Goal: Task Accomplishment & Management: Use online tool/utility

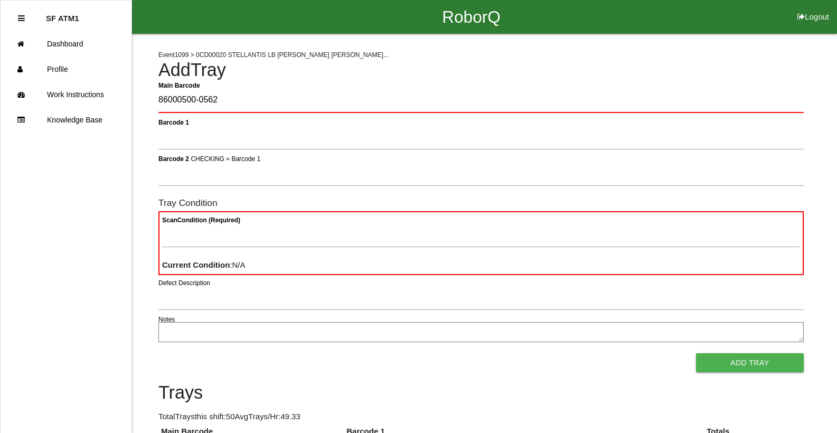
type Barcode "86000500-0562"
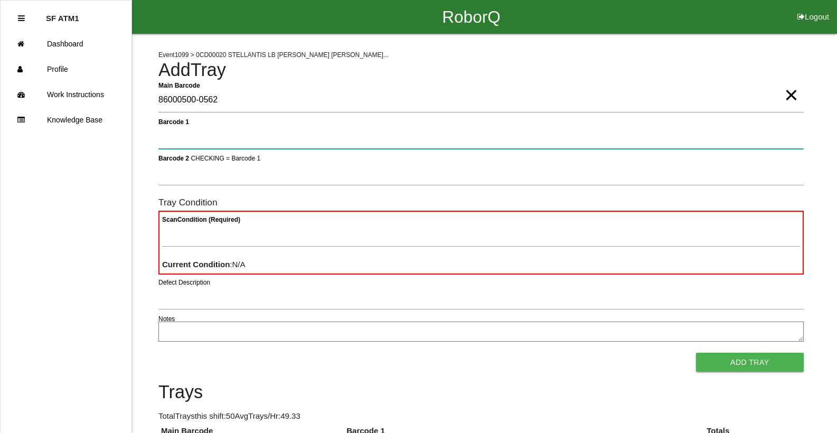
click at [696, 353] on button "Add Tray" at bounding box center [750, 362] width 108 height 19
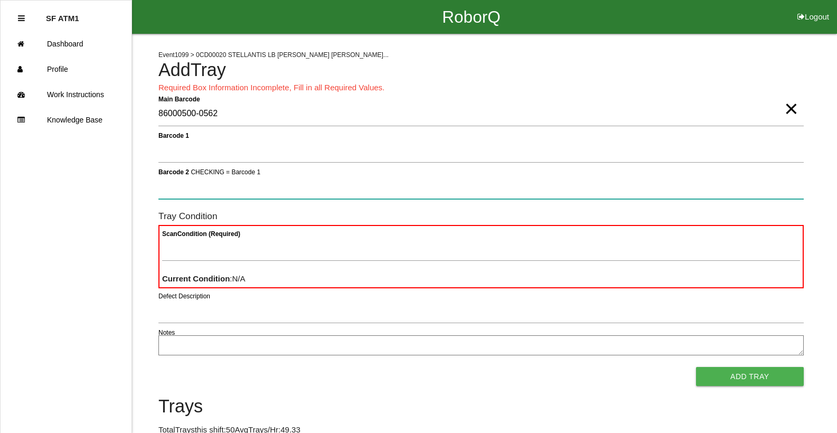
click at [696, 367] on button "Add Tray" at bounding box center [750, 376] width 108 height 19
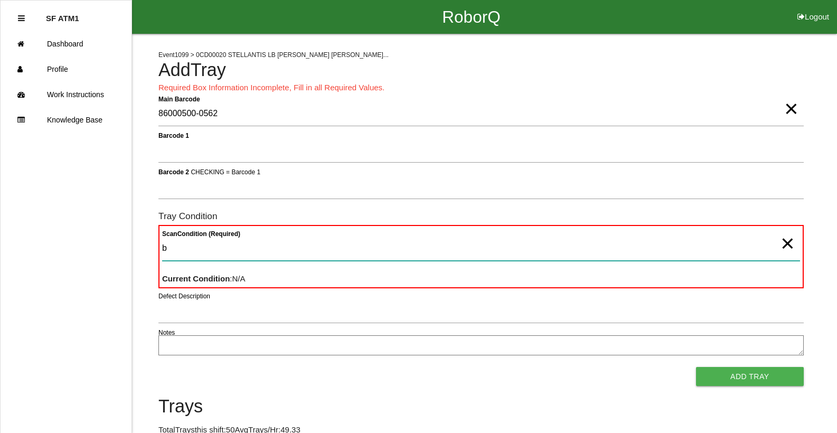
type Condition "ba"
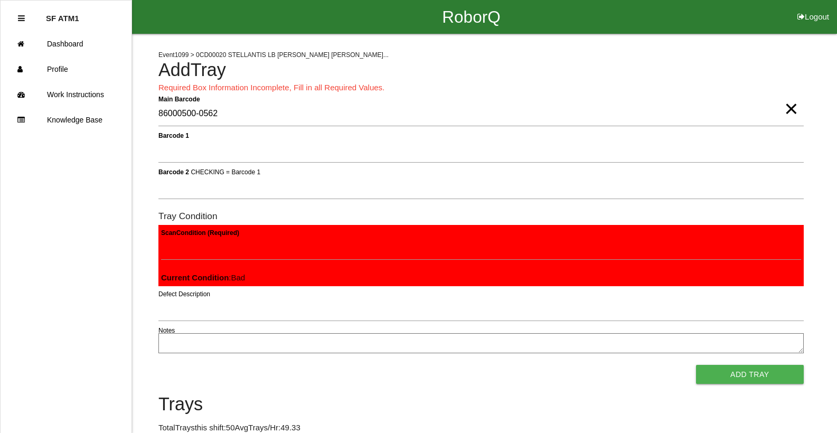
click at [696, 365] on button "Add Tray" at bounding box center [750, 374] width 108 height 19
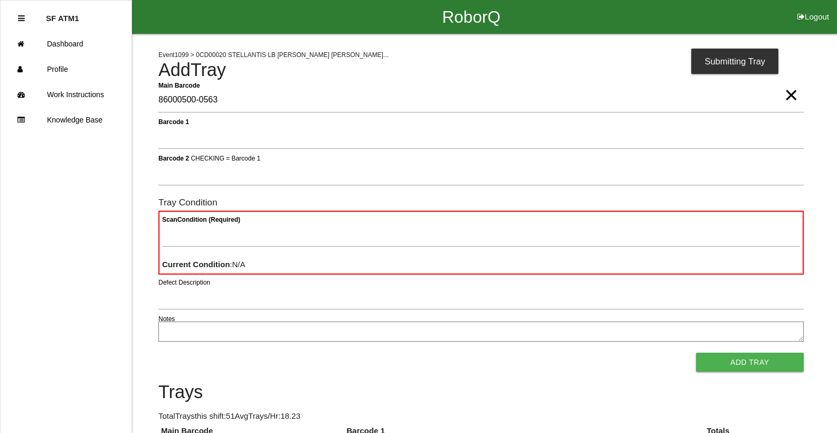
type Barcode "86000500-0563"
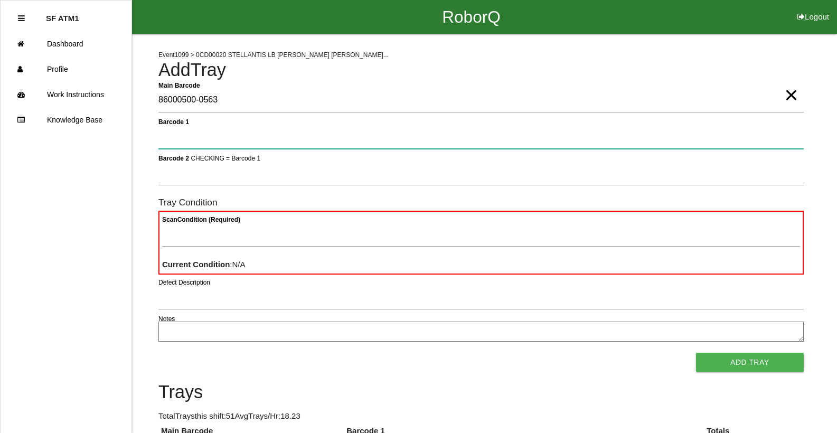
click at [696, 353] on button "Add Tray" at bounding box center [750, 362] width 108 height 19
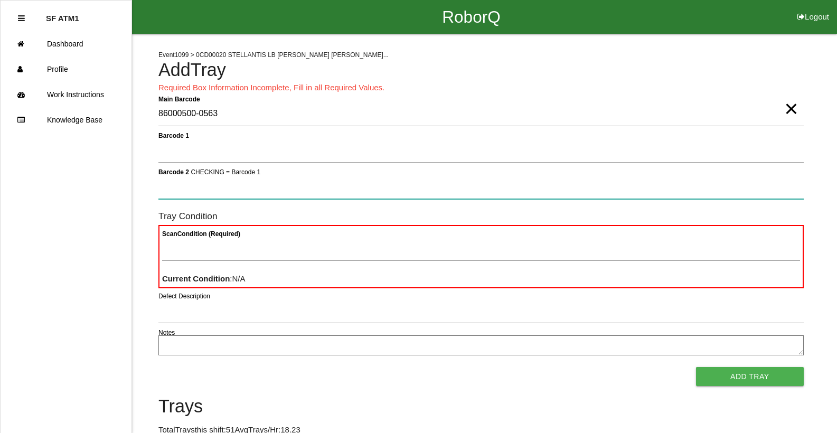
click at [696, 367] on button "Add Tray" at bounding box center [750, 376] width 108 height 19
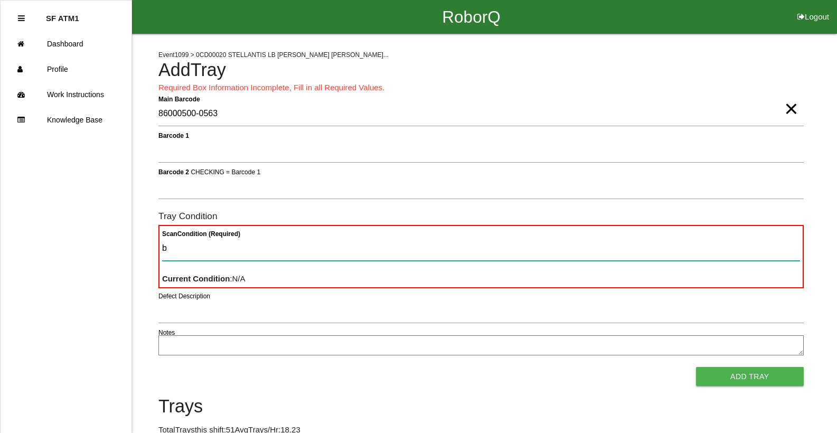
type Condition "ba"
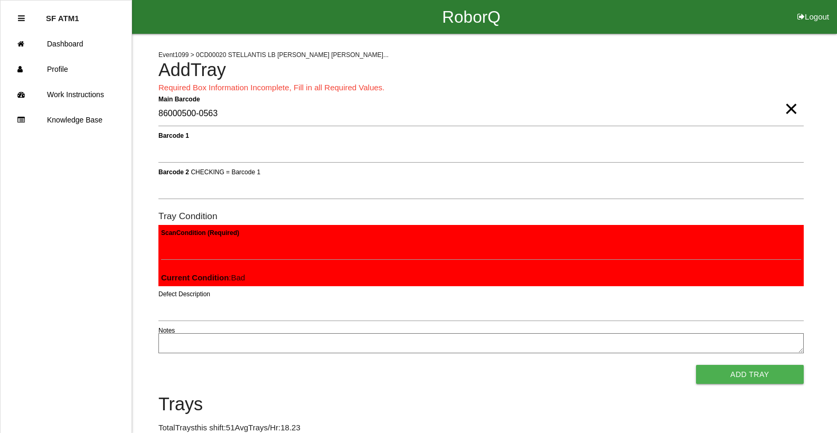
click at [696, 365] on button "Add Tray" at bounding box center [750, 374] width 108 height 19
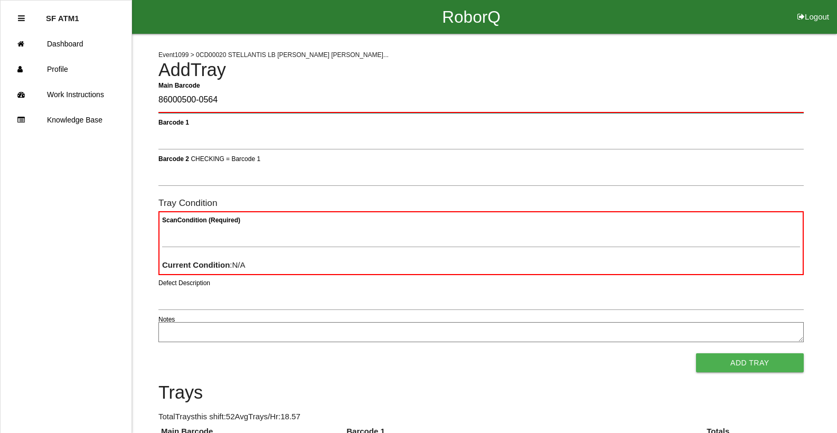
type Barcode "86000500-0564"
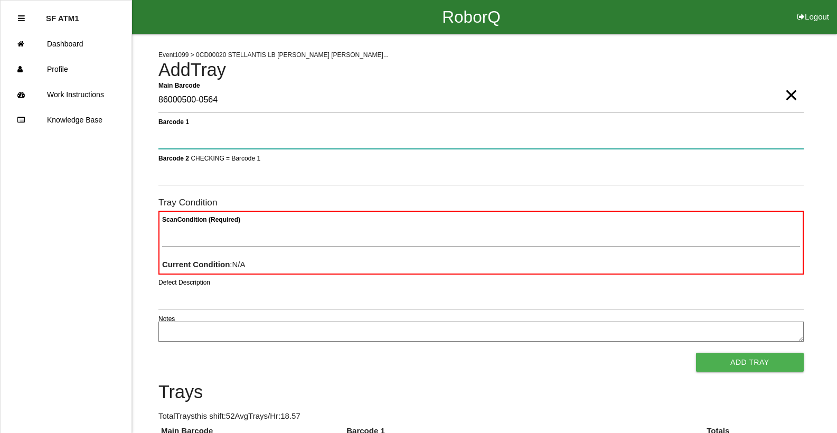
click at [696, 353] on button "Add Tray" at bounding box center [750, 362] width 108 height 19
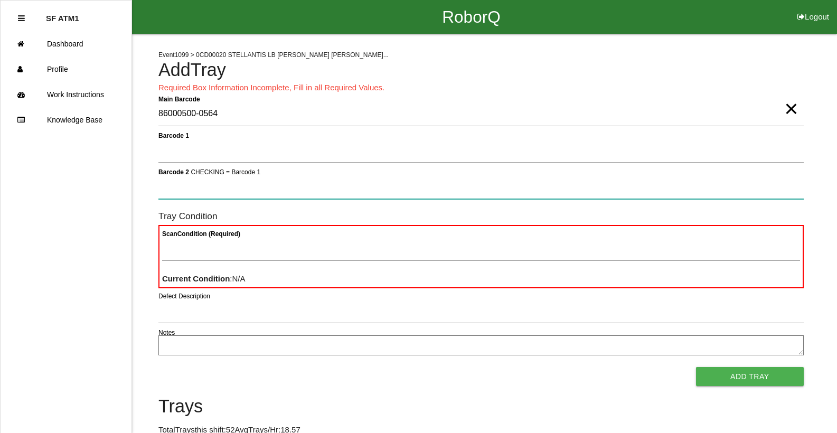
click at [696, 367] on button "Add Tray" at bounding box center [750, 376] width 108 height 19
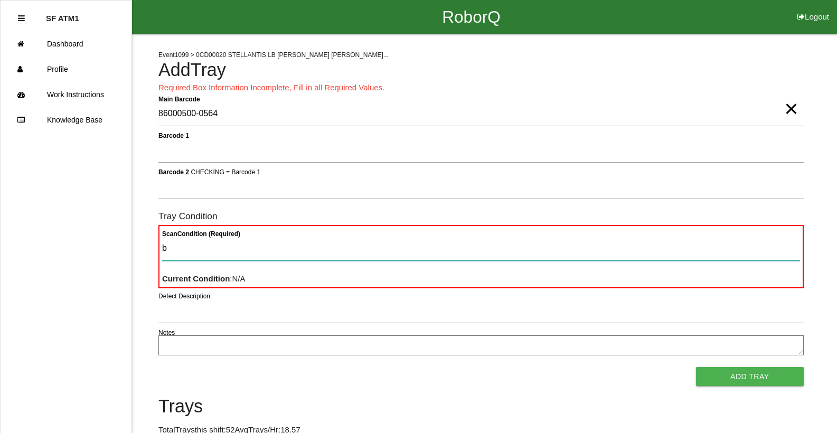
type Condition "ba"
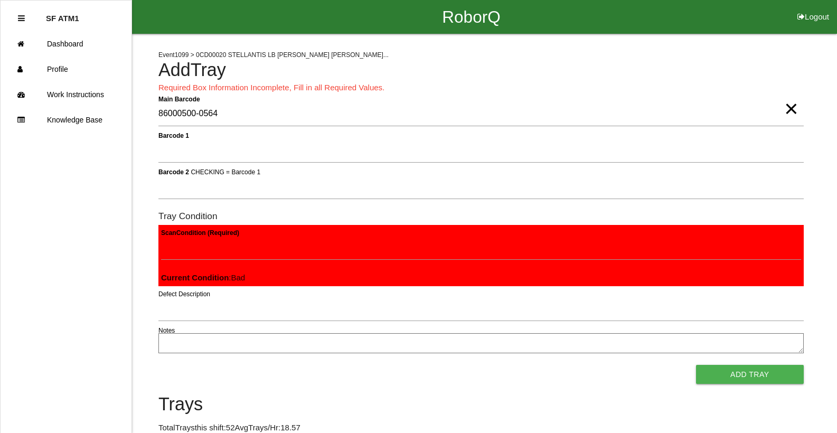
click at [696, 365] on button "Add Tray" at bounding box center [750, 374] width 108 height 19
